Goal: Information Seeking & Learning: Learn about a topic

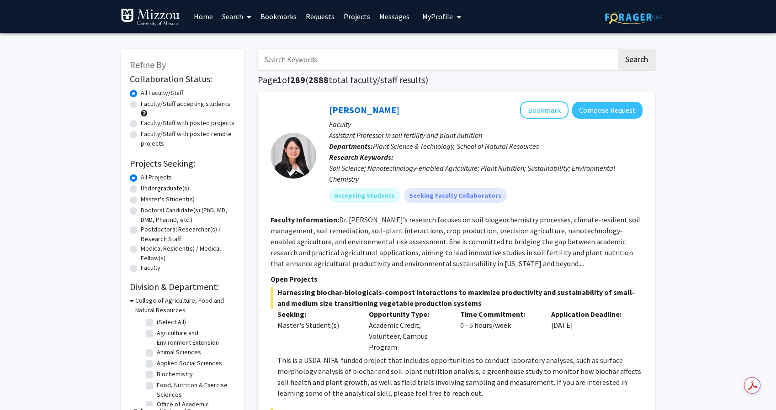
click at [141, 105] on label "Faculty/Staff accepting students" at bounding box center [186, 104] width 90 height 10
click at [141, 105] on input "Faculty/Staff accepting students" at bounding box center [144, 102] width 6 height 6
radio input "true"
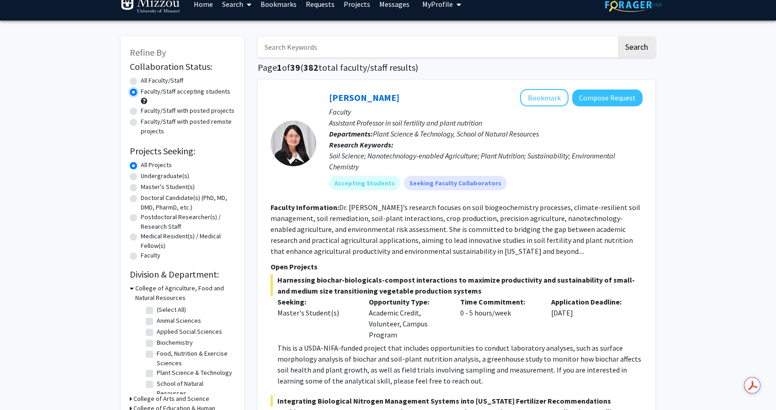
scroll to position [16, 0]
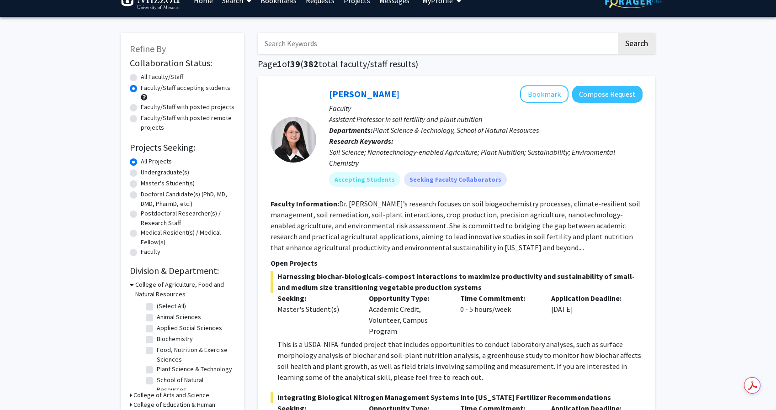
click at [141, 174] on label "Undergraduate(s)" at bounding box center [165, 173] width 48 height 10
click at [141, 174] on input "Undergraduate(s)" at bounding box center [144, 171] width 6 height 6
radio input "true"
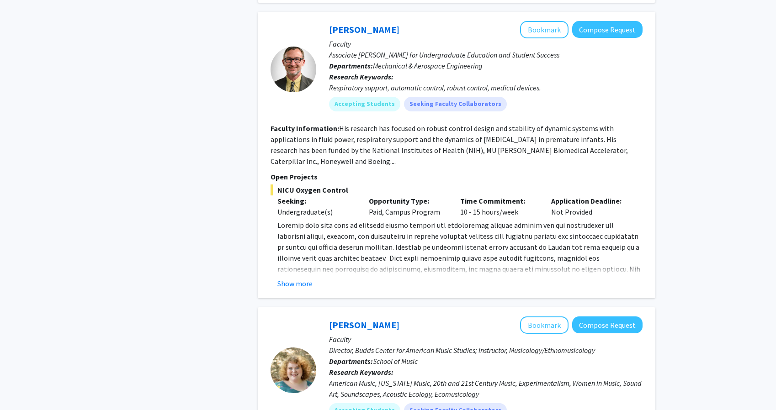
scroll to position [3659, 0]
